Goal: Check status: Check status

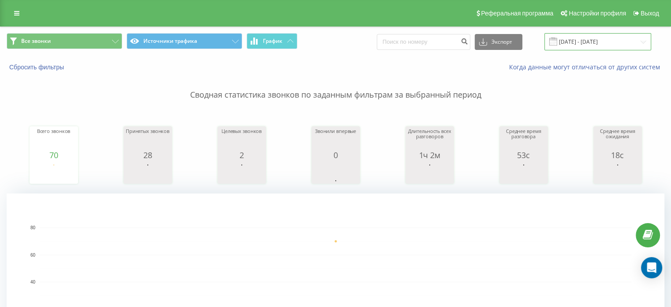
drag, startPoint x: 0, startPoint y: 0, endPoint x: 613, endPoint y: 36, distance: 614.3
click at [613, 36] on input "[DATE] - [DATE]" at bounding box center [597, 41] width 107 height 17
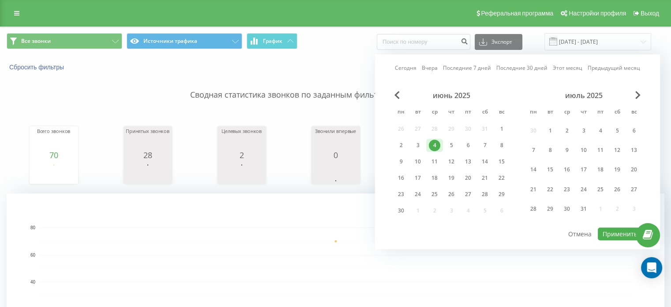
click at [411, 71] on link "Сегодня" at bounding box center [406, 68] width 22 height 8
click at [611, 231] on button "Применить" at bounding box center [620, 233] width 45 height 13
type input "[DATE] - [DATE]"
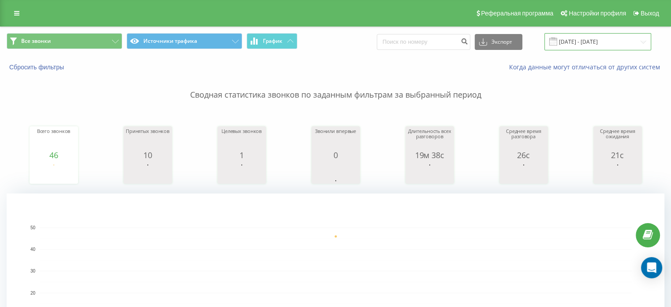
click at [593, 38] on input "[DATE] - [DATE]" at bounding box center [597, 41] width 107 height 17
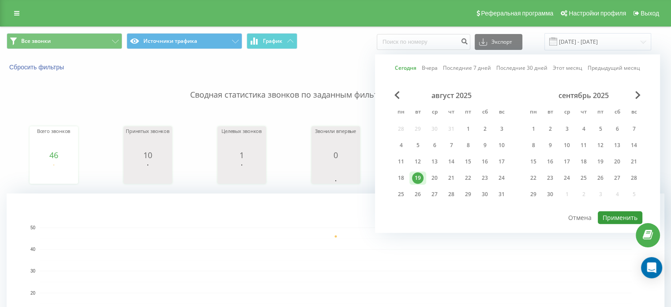
click at [618, 214] on button "Применить" at bounding box center [620, 217] width 45 height 13
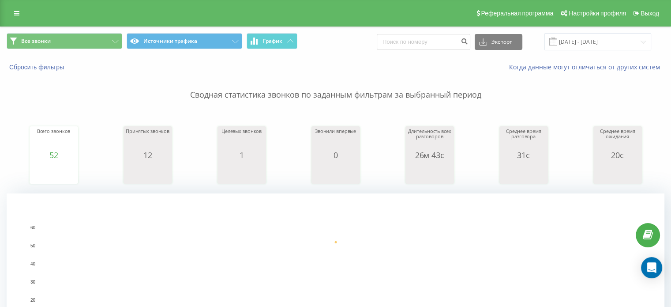
drag, startPoint x: 617, startPoint y: 51, endPoint x: 621, endPoint y: 41, distance: 10.5
click at [621, 41] on div "Все звонки Источники трафика График Экспорт .csv .xls .xlsx [DATE] - [DATE]" at bounding box center [335, 42] width 670 height 30
click at [621, 41] on input "[DATE] - [DATE]" at bounding box center [597, 41] width 107 height 17
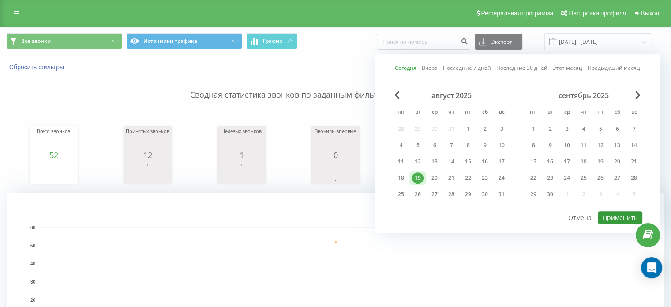
click at [619, 217] on button "Применить" at bounding box center [620, 217] width 45 height 13
